Goal: Task Accomplishment & Management: Complete application form

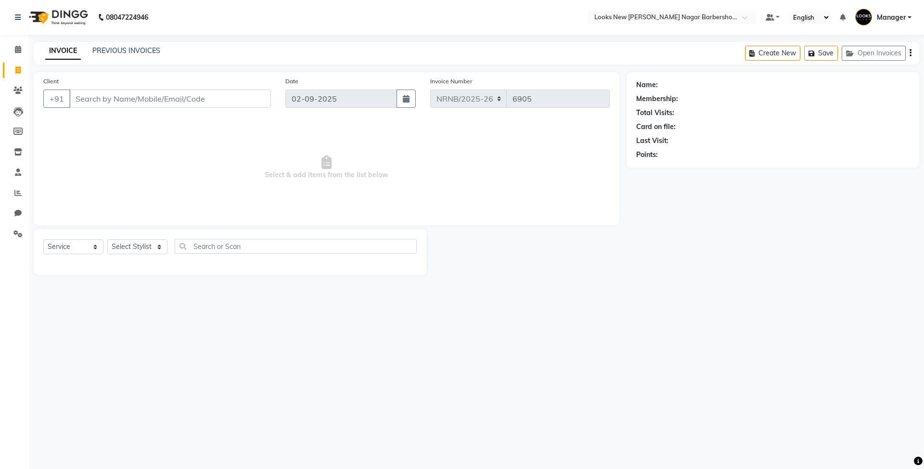
select select "service"
click at [115, 91] on input "Client" at bounding box center [170, 99] width 202 height 18
paste input "9811654207"
type input "9811654207"
select select "1: Object"
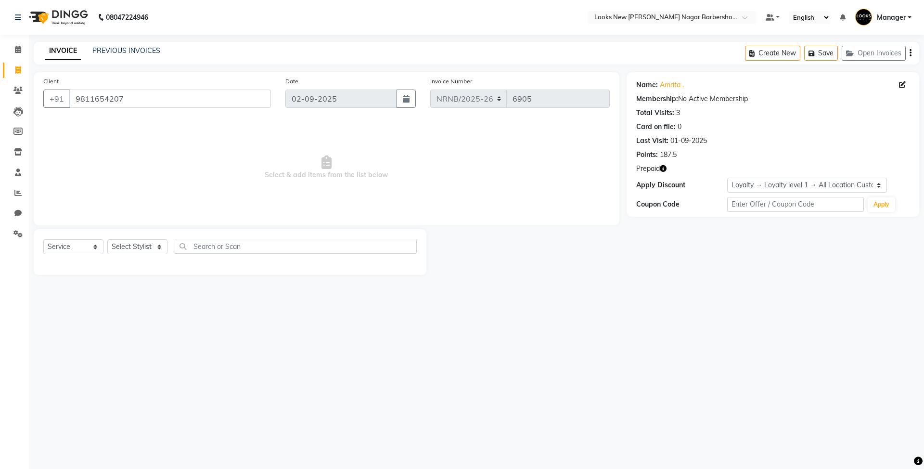
click at [662, 168] on icon "button" at bounding box center [663, 168] width 7 height 7
click at [782, 143] on div "Last Visit: [DATE]" at bounding box center [772, 141] width 273 height 10
click at [663, 169] on icon "button" at bounding box center [663, 168] width 7 height 7
click at [683, 251] on div "Name: [PERSON_NAME] . Membership: No Active Membership Total Visits: 3 Card on …" at bounding box center [777, 173] width 300 height 203
click at [149, 247] on select "Select Stylist Aakash_Pdct [PERSON_NAME] [PERSON_NAME] [PERSON_NAME] Counter_Sa…" at bounding box center [137, 246] width 60 height 15
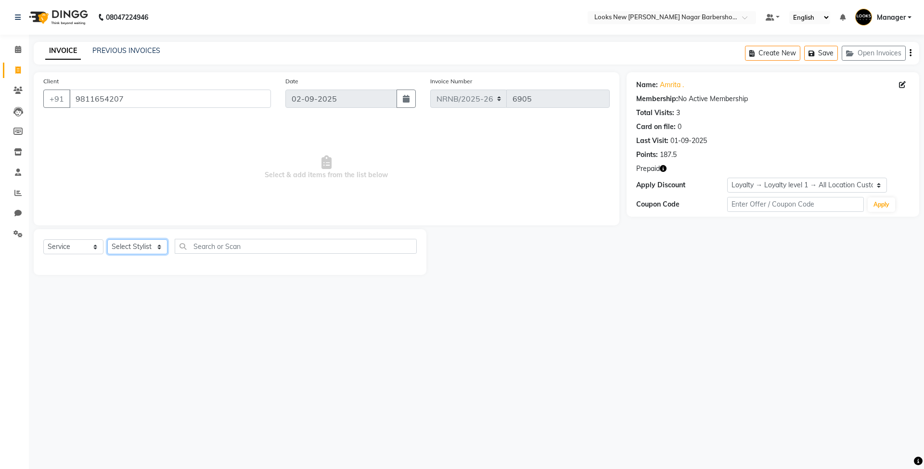
select select "87360"
click at [107, 239] on select "Select Stylist Aakash_Pdct [PERSON_NAME] [PERSON_NAME] [PERSON_NAME] Counter_Sa…" at bounding box center [137, 246] width 60 height 15
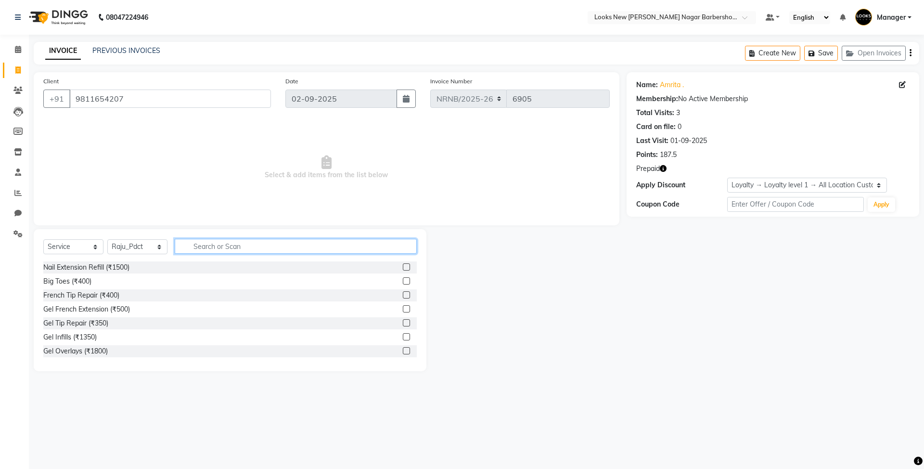
click at [224, 251] on input "text" at bounding box center [296, 246] width 242 height 15
click at [72, 282] on div "Big Toes (₹400)" at bounding box center [67, 281] width 48 height 10
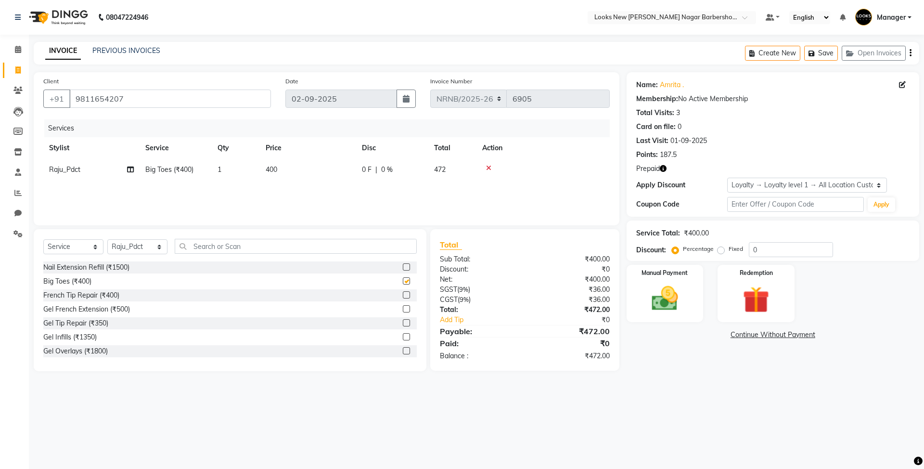
checkbox input "false"
click at [666, 169] on icon "button" at bounding box center [663, 168] width 7 height 7
click at [765, 305] on img at bounding box center [756, 300] width 45 height 34
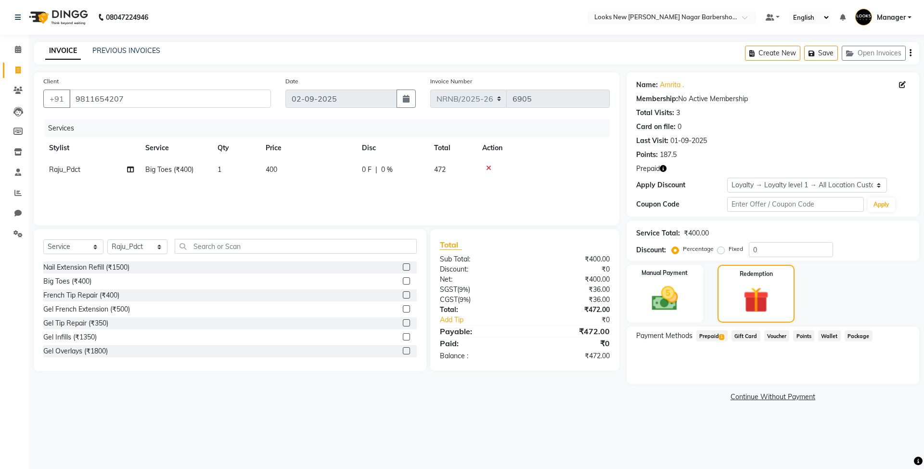
click at [711, 337] on span "Prepaid 1" at bounding box center [712, 335] width 31 height 11
click at [488, 170] on icon at bounding box center [488, 168] width 5 height 7
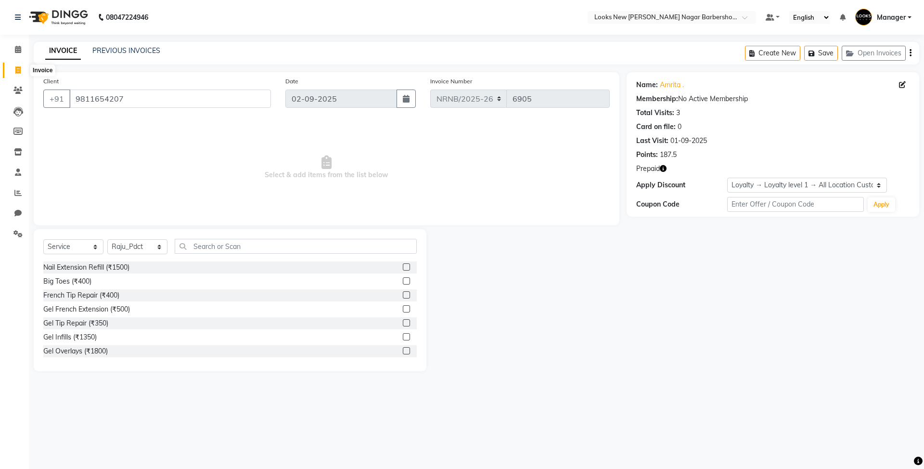
click at [15, 70] on icon at bounding box center [17, 69] width 5 height 7
select select "service"
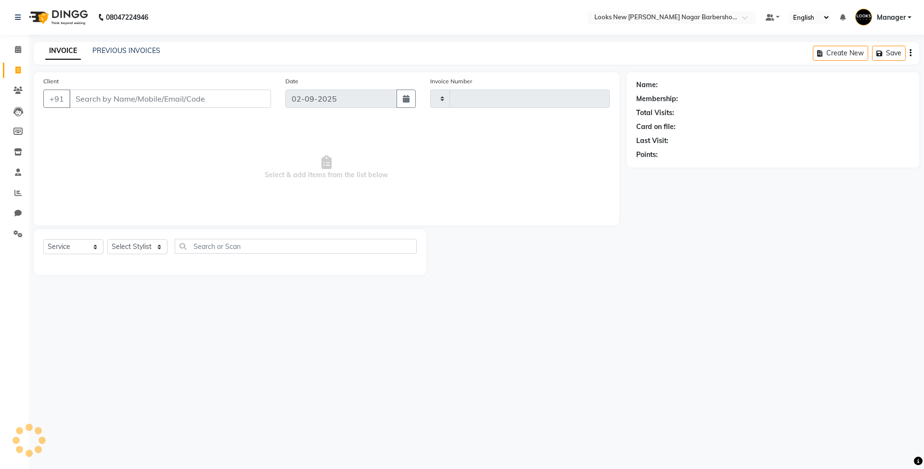
type input "6905"
select select "8705"
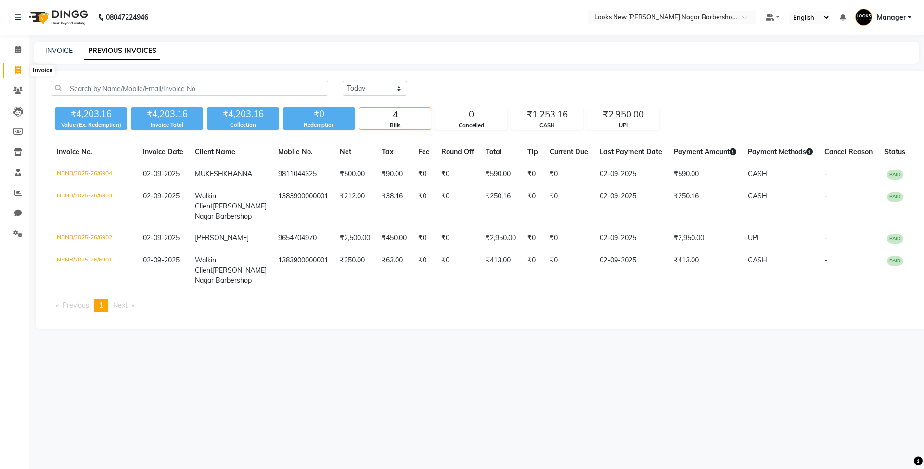
click at [16, 66] on icon at bounding box center [17, 69] width 5 height 7
select select "service"
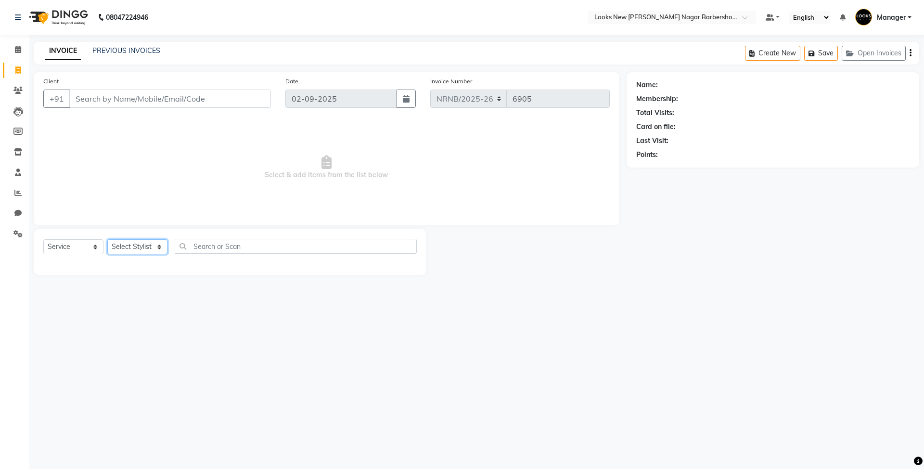
click at [151, 244] on select "Select Stylist Aakash_Pdct [PERSON_NAME] [PERSON_NAME] [PERSON_NAME] Counter_Sa…" at bounding box center [137, 246] width 60 height 15
select select "87360"
click at [107, 239] on select "Select Stylist Aakash_Pdct [PERSON_NAME] [PERSON_NAME] [PERSON_NAME] Counter_Sa…" at bounding box center [137, 246] width 60 height 15
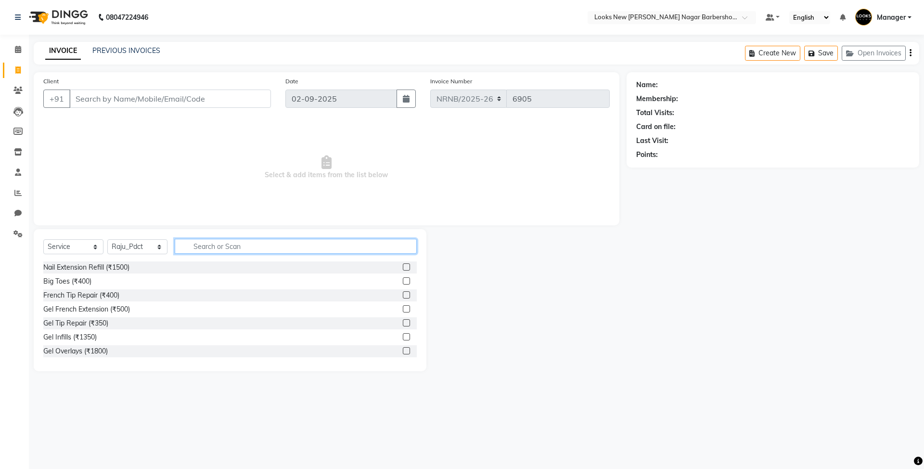
click at [212, 241] on input "text" at bounding box center [296, 246] width 242 height 15
type input "HEAD"
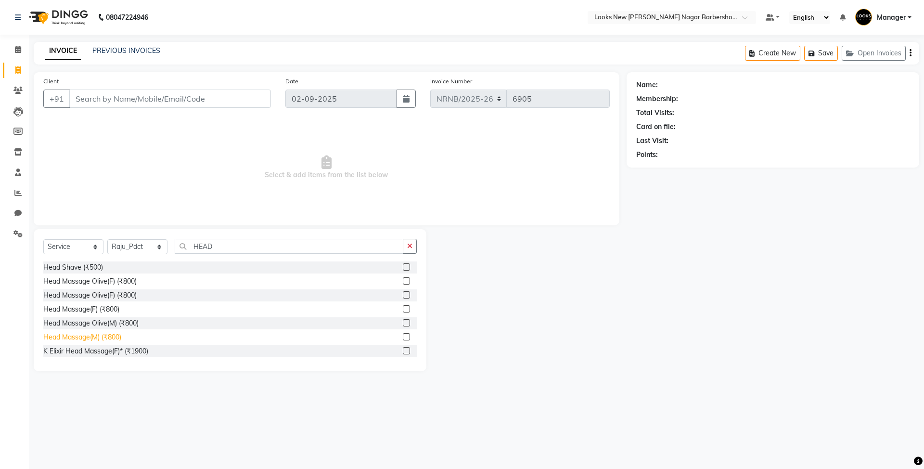
click at [101, 339] on div "Head Massage(M) (₹800)" at bounding box center [82, 337] width 78 height 10
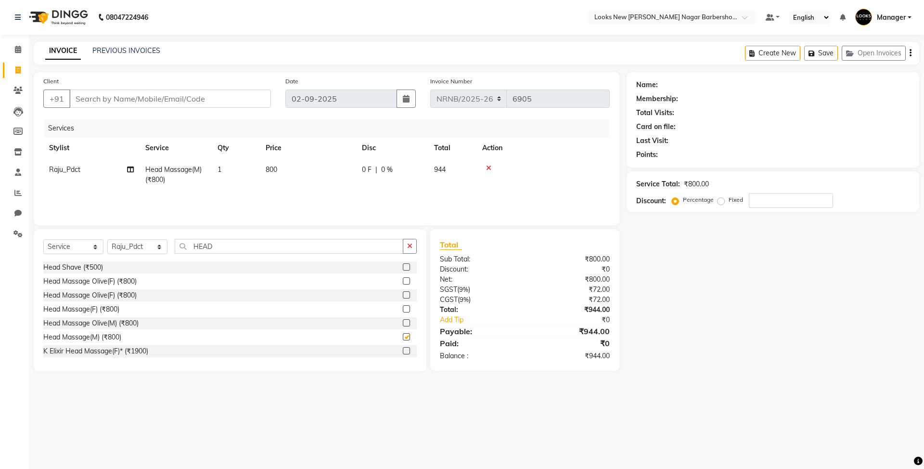
checkbox input "false"
click at [297, 178] on td "800" at bounding box center [308, 175] width 96 height 32
select select "87360"
drag, startPoint x: 345, startPoint y: 169, endPoint x: 246, endPoint y: 169, distance: 99.2
click at [246, 169] on tr "Aakash_Pdct Afsar Ahmed Ashmita Ayesha Bobby_Asst Bobby_Khan Counter_Sales Kama…" at bounding box center [326, 179] width 567 height 41
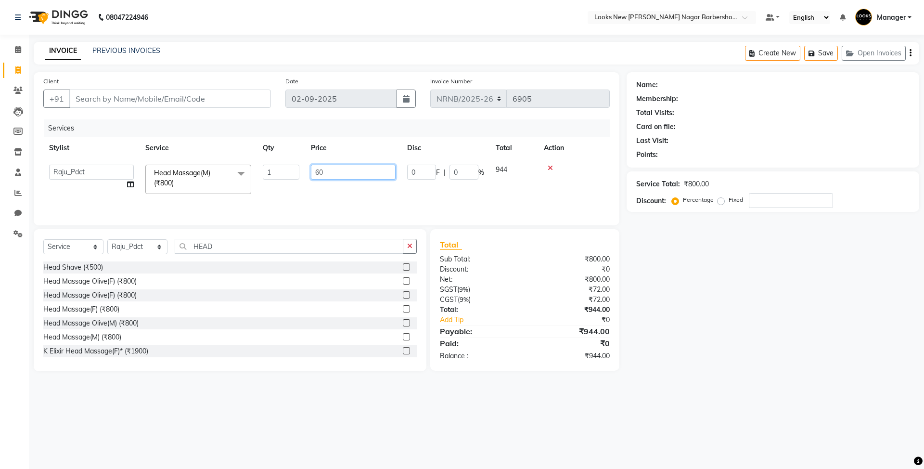
type input "600"
click at [227, 132] on div "Services" at bounding box center [330, 128] width 573 height 18
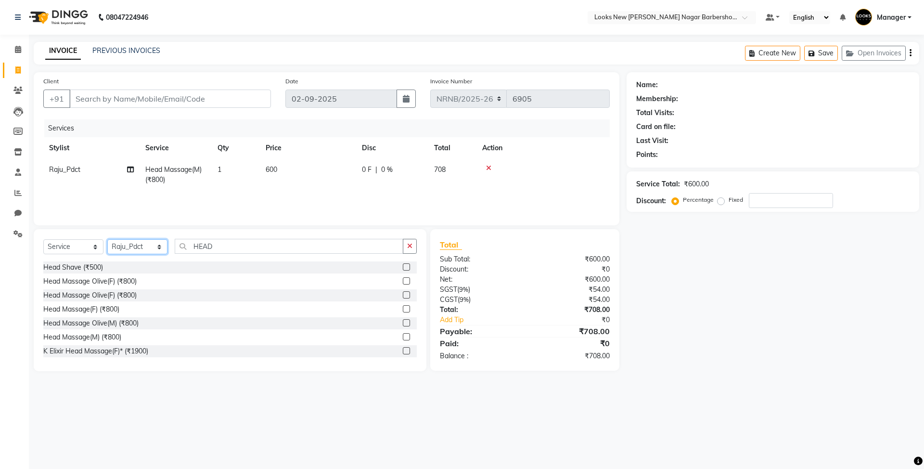
click at [137, 246] on select "Select Stylist Aakash_Pdct [PERSON_NAME] [PERSON_NAME] [PERSON_NAME] Counter_Sa…" at bounding box center [137, 246] width 60 height 15
select select "87356"
click at [107, 239] on select "Select Stylist Aakash_Pdct [PERSON_NAME] [PERSON_NAME] [PERSON_NAME] Counter_Sa…" at bounding box center [137, 246] width 60 height 15
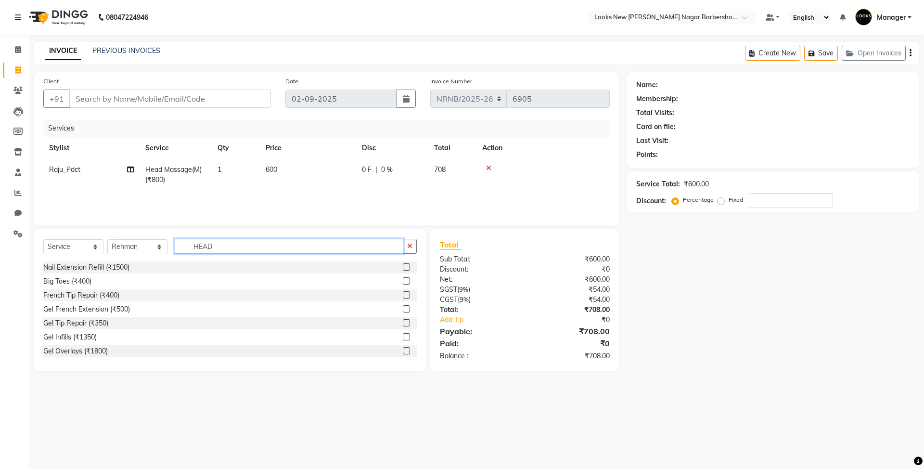
drag, startPoint x: 245, startPoint y: 246, endPoint x: 151, endPoint y: 244, distance: 93.9
click at [151, 244] on div "Select Service Product Membership Package Voucher Prepaid Gift Card Select Styl…" at bounding box center [230, 250] width 374 height 23
type input "CUT"
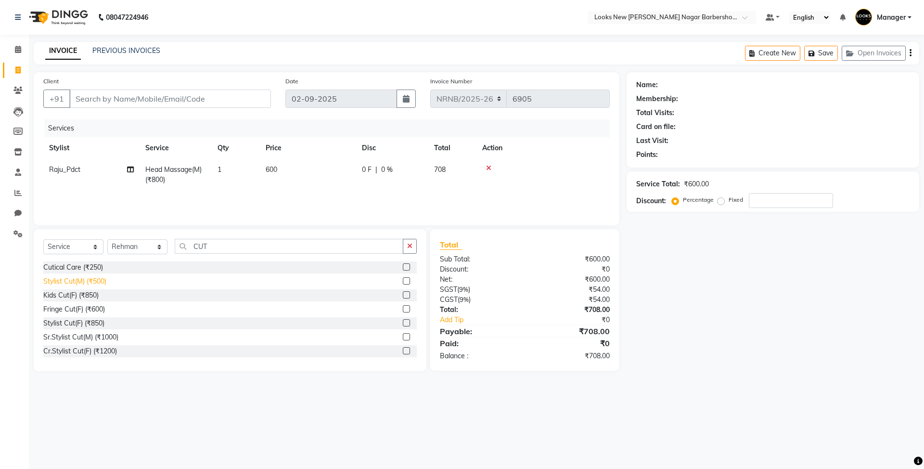
click at [101, 280] on div "Stylist Cut(M) (₹500)" at bounding box center [74, 281] width 63 height 10
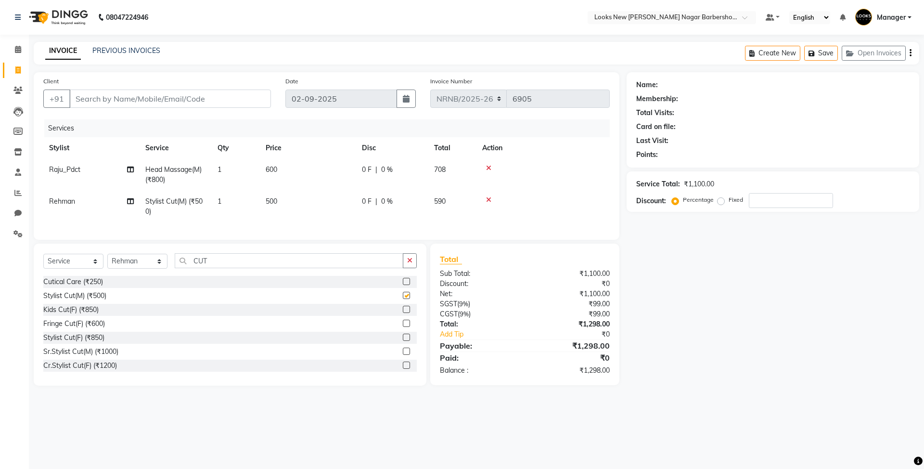
checkbox input "false"
drag, startPoint x: 240, startPoint y: 271, endPoint x: 134, endPoint y: 269, distance: 105.9
click at [134, 269] on div "Select Service Product Membership Package Voucher Prepaid Gift Card Select Styl…" at bounding box center [230, 264] width 374 height 23
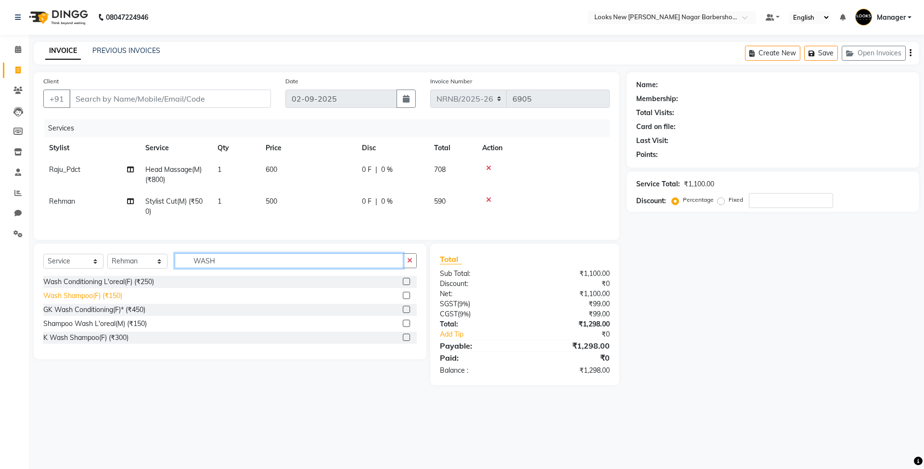
type input "WASH"
click at [113, 301] on div "Wash Shampoo(F) (₹150)" at bounding box center [82, 296] width 79 height 10
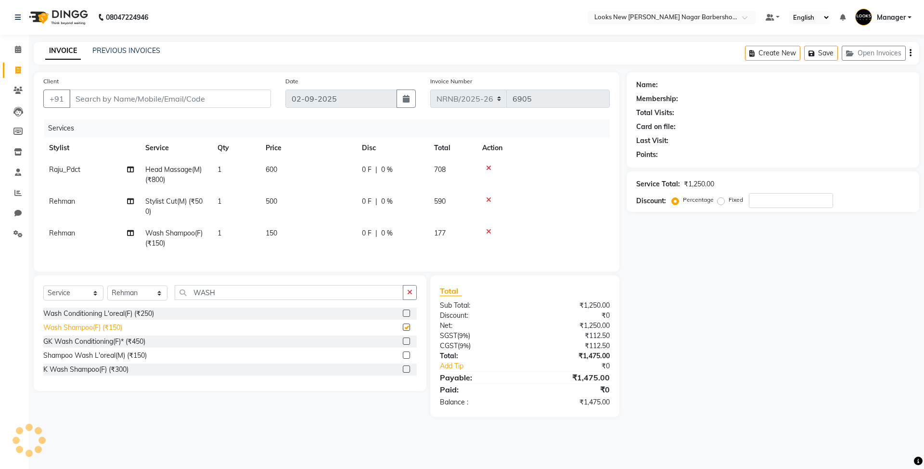
checkbox input "false"
click at [203, 97] on input "Client" at bounding box center [170, 99] width 202 height 18
click at [137, 95] on input "Client" at bounding box center [170, 99] width 202 height 18
drag, startPoint x: 285, startPoint y: 225, endPoint x: 287, endPoint y: 230, distance: 5.0
click at [285, 226] on td "150" at bounding box center [308, 238] width 96 height 32
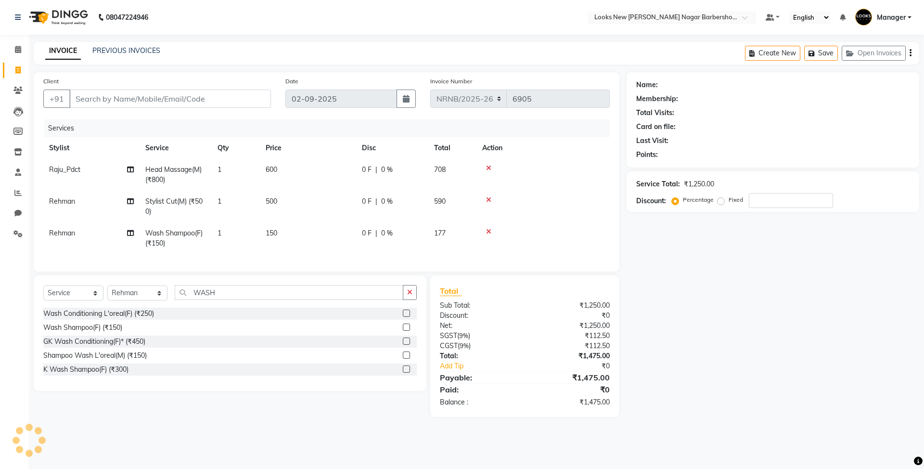
select select "87356"
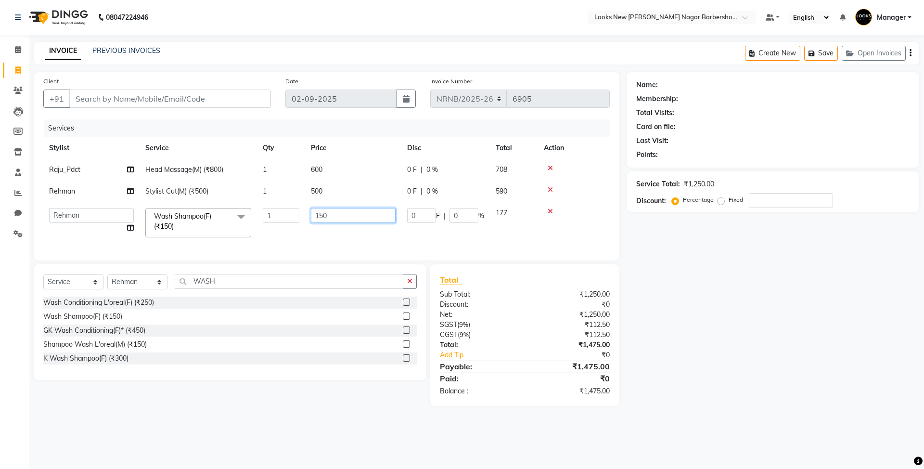
drag, startPoint x: 333, startPoint y: 218, endPoint x: 278, endPoint y: 218, distance: 54.9
click at [278, 218] on tr "Aakash_Pdct Afsar Ahmed Ashmita Ayesha Bobby_Asst Bobby_Khan Counter_Sales Kama…" at bounding box center [326, 222] width 567 height 41
type input "250"
click at [526, 233] on tr "Aakash_Pdct Afsar Ahmed Ashmita Ayesha Bobby_Asst Bobby_Khan Counter_Sales Kama…" at bounding box center [326, 222] width 567 height 41
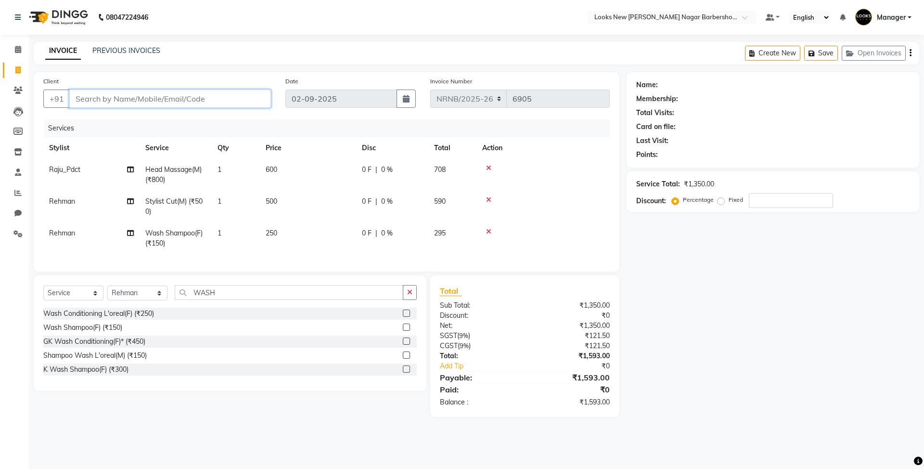
click at [211, 100] on input "Client" at bounding box center [170, 99] width 202 height 18
type input "9"
type input "0"
type input "9821710928"
click at [247, 98] on span "Add Client" at bounding box center [246, 99] width 38 height 10
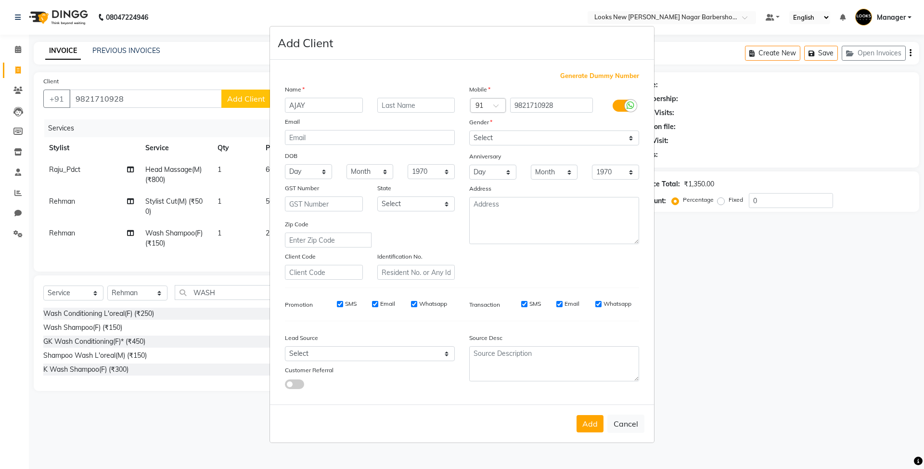
type input "AJAY"
type input "..."
drag, startPoint x: 515, startPoint y: 140, endPoint x: 500, endPoint y: 145, distance: 15.8
click at [515, 140] on select "Select Male Female Other Prefer Not To Say" at bounding box center [554, 137] width 170 height 15
select select "male"
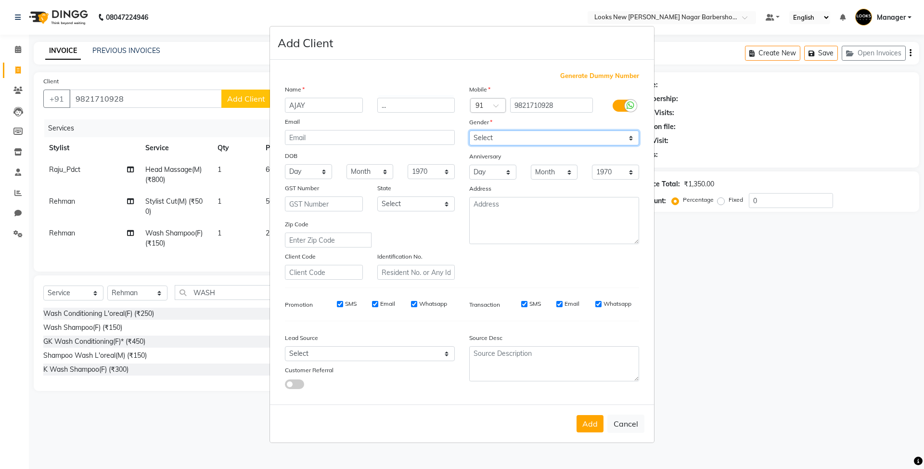
click at [469, 131] on select "Select Male Female Other Prefer Not To Say" at bounding box center [554, 137] width 170 height 15
click at [401, 207] on select "Select Andaman and Nicobar Islands Andhra Pradesh Arunachal Pradesh Assam Bihar…" at bounding box center [416, 203] width 78 height 15
select select "10"
click at [377, 196] on select "Select Andaman and Nicobar Islands Andhra Pradesh Arunachal Pradesh Assam Bihar…" at bounding box center [416, 203] width 78 height 15
click at [584, 425] on button "Add" at bounding box center [590, 423] width 27 height 17
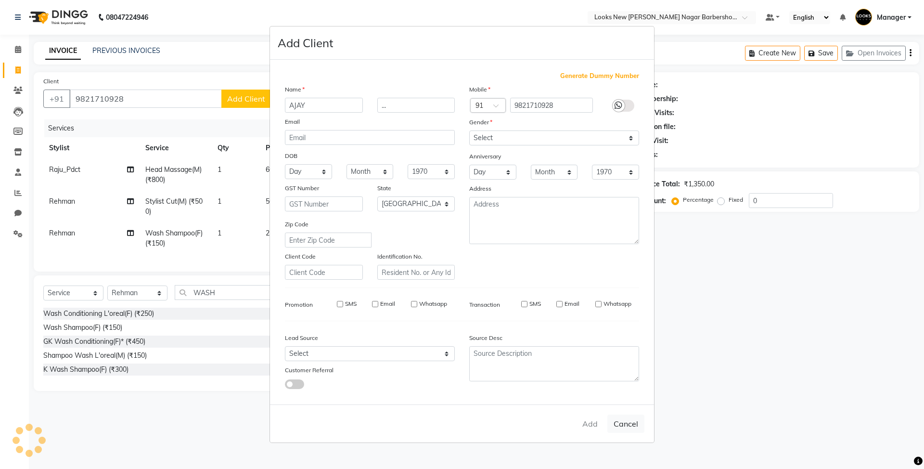
select select
select select "null"
select select
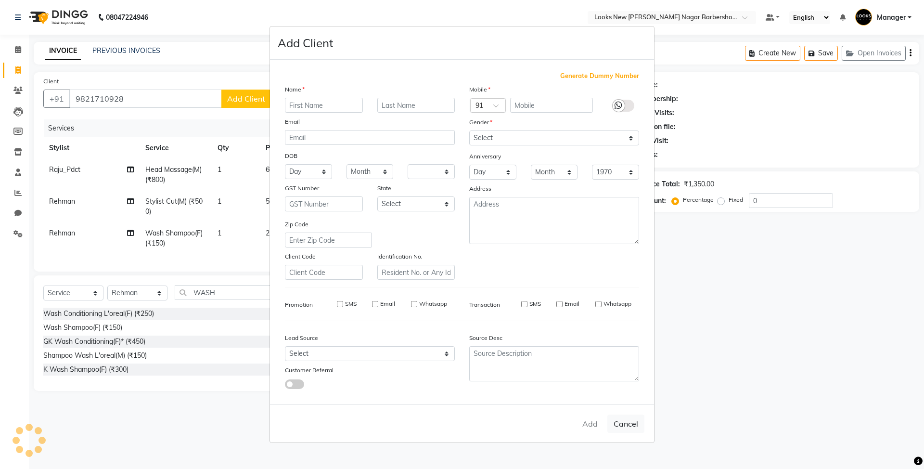
select select
checkbox input "false"
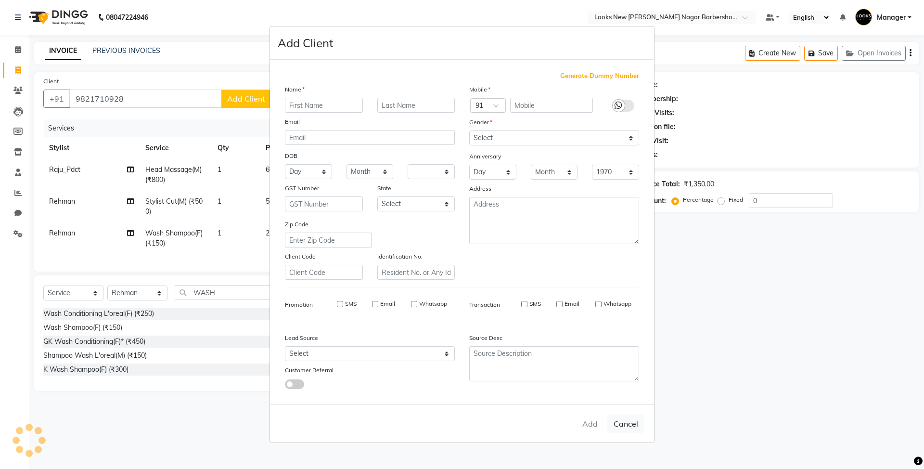
checkbox input "false"
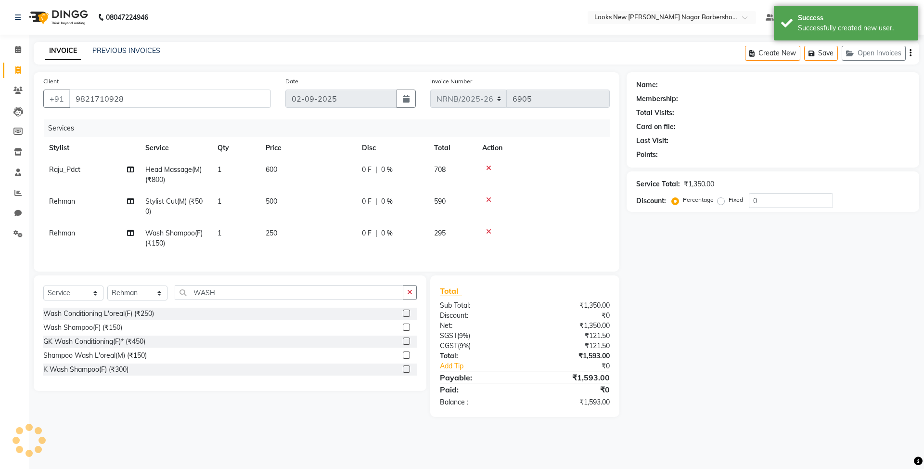
select select "1: Object"
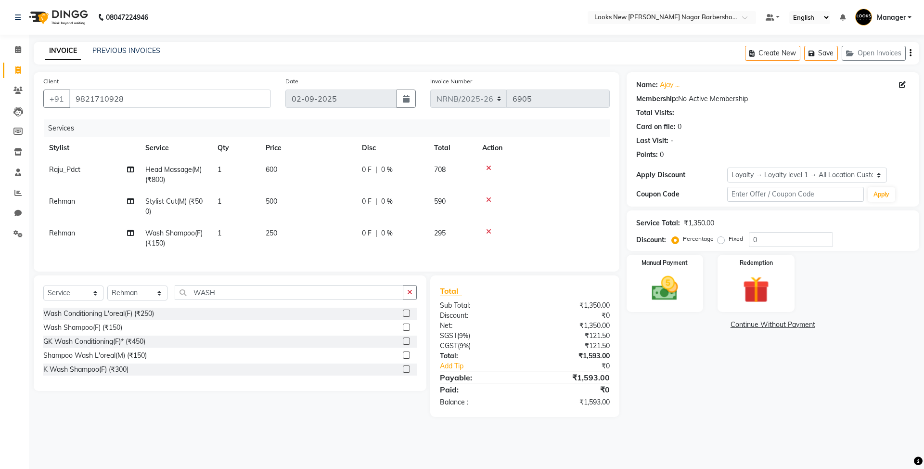
click at [709, 287] on div "Manual Payment Redemption" at bounding box center [773, 283] width 307 height 57
click at [672, 287] on img at bounding box center [665, 288] width 45 height 32
click at [703, 325] on span "UPI" at bounding box center [704, 325] width 15 height 11
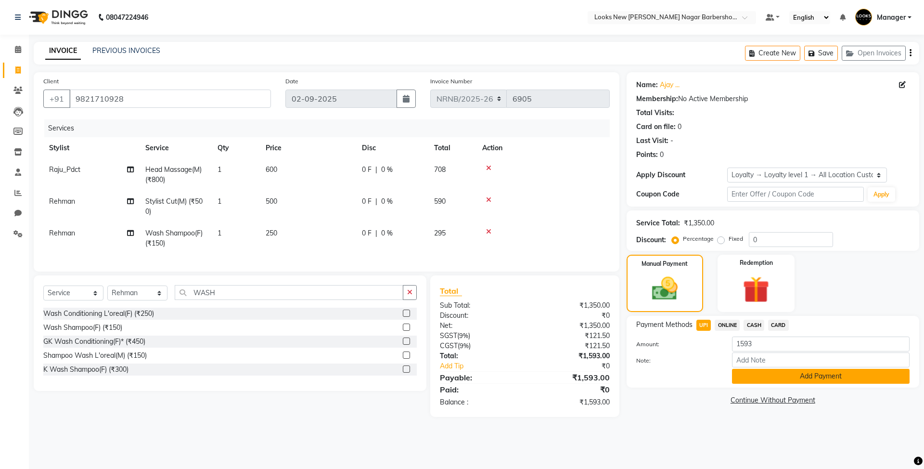
click at [738, 378] on button "Add Payment" at bounding box center [821, 376] width 178 height 15
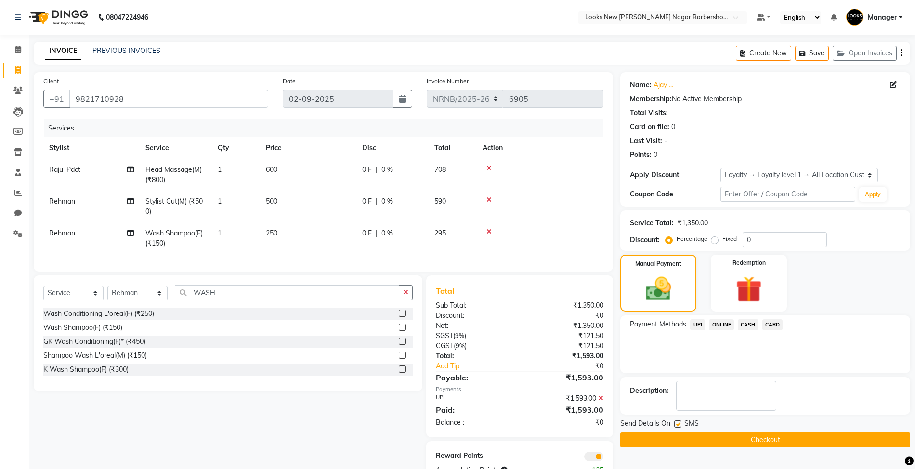
scroll to position [39, 0]
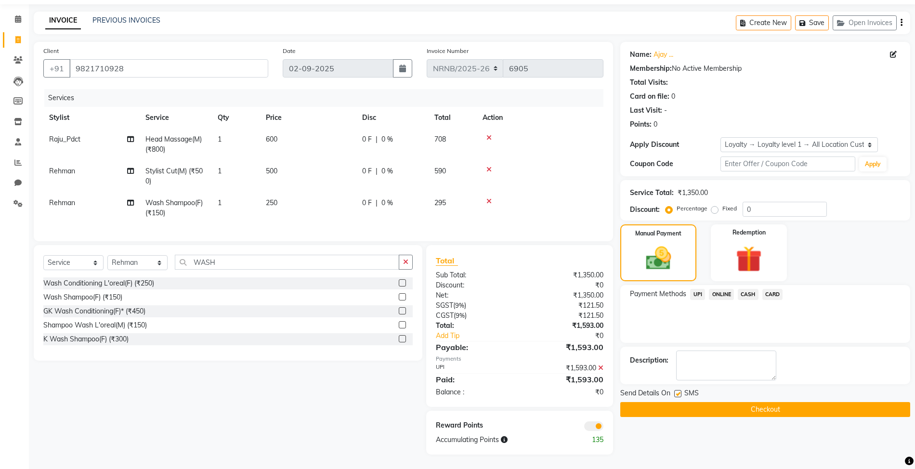
click at [665, 402] on button "Checkout" at bounding box center [765, 409] width 290 height 15
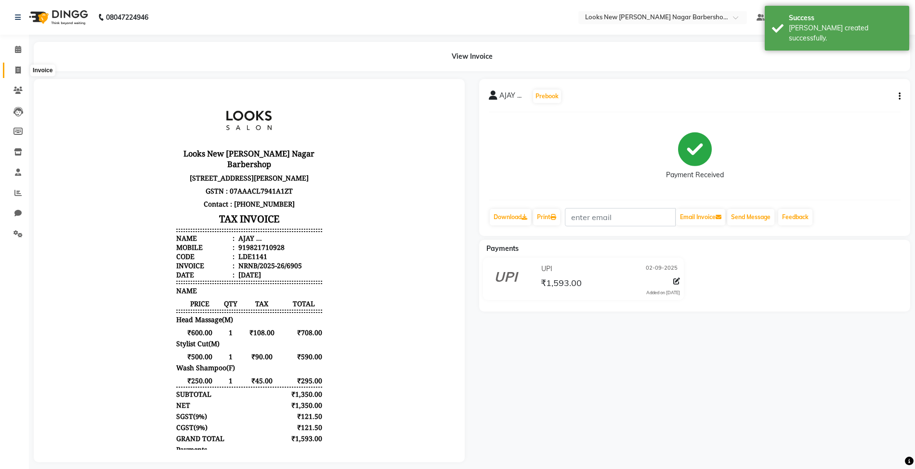
click at [13, 70] on span at bounding box center [18, 70] width 17 height 11
select select "service"
